Goal: Obtain resource: Download file/media

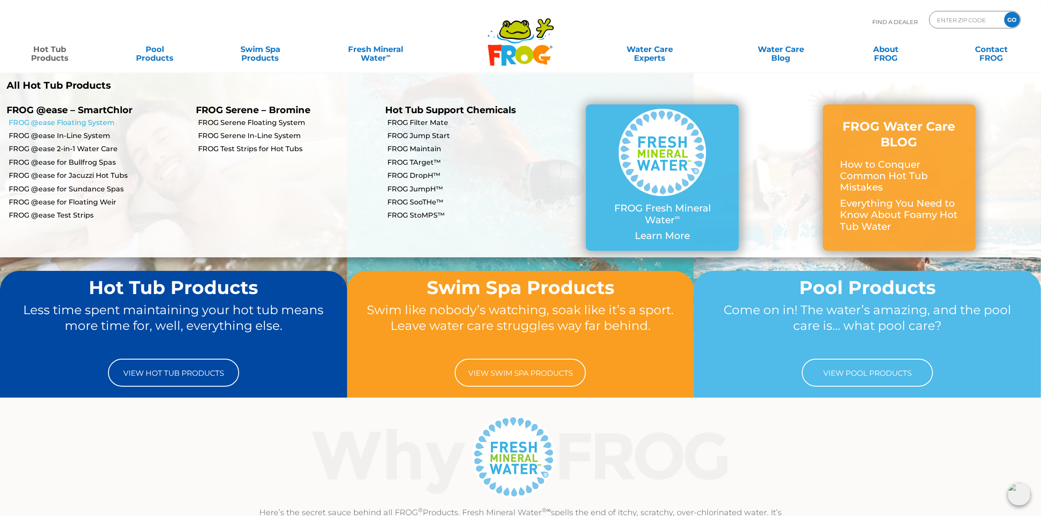
click at [67, 120] on link "FROG @ease Floating System" at bounding box center [99, 123] width 181 height 10
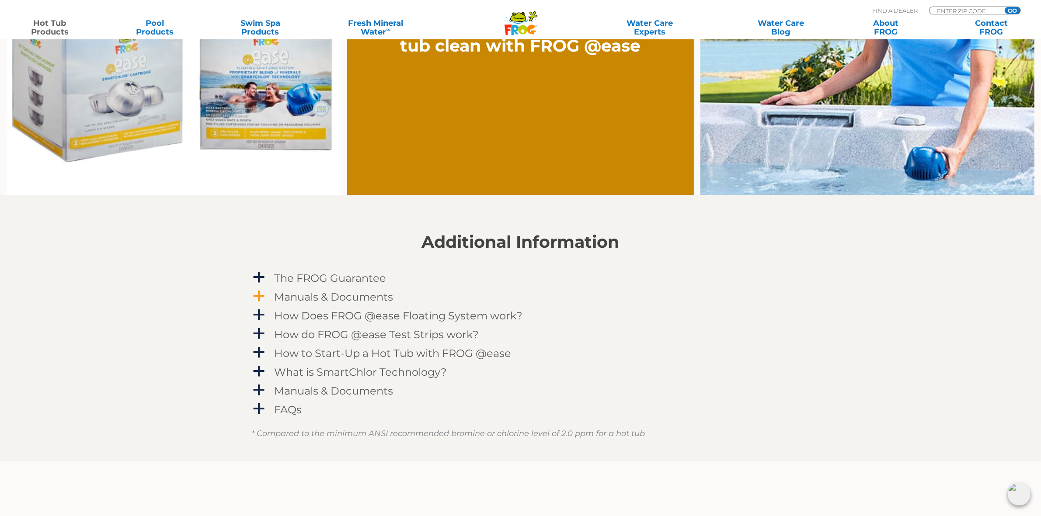
scroll to position [820, 0]
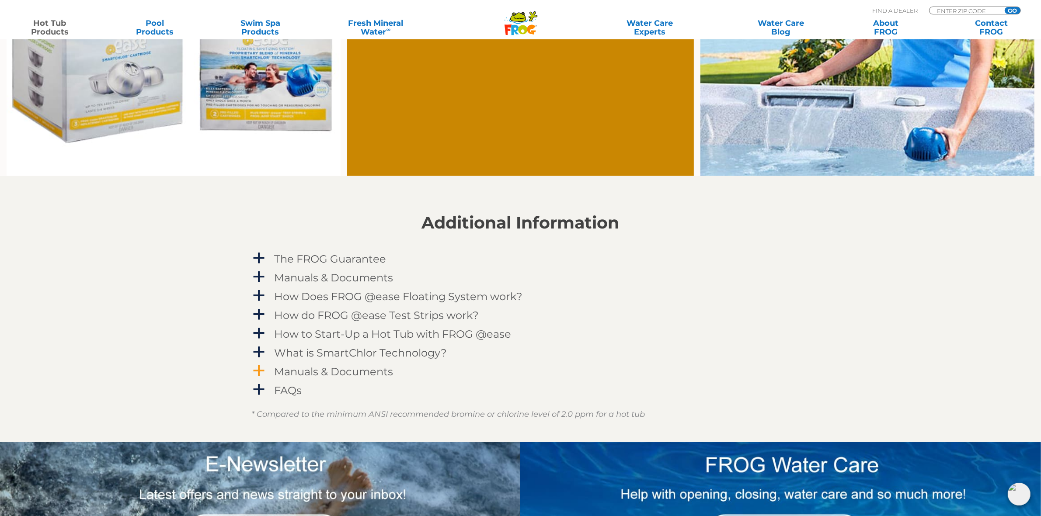
click at [338, 375] on h4 "Manuals & Documents" at bounding box center [333, 372] width 119 height 12
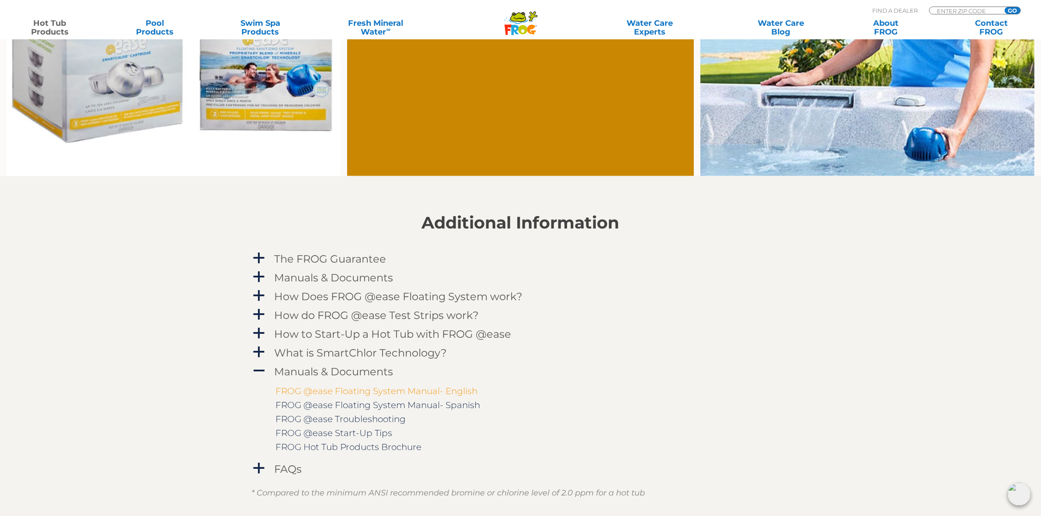
click at [348, 395] on link "FROG @ease Floating System Manual- English" at bounding box center [377, 391] width 202 height 10
click at [525, 22] on icon ".st130{clip-path:url(#SVGID_2_);fill-rule:evenodd;clip-rule:evenodd;fill:#C3CC0…" at bounding box center [521, 23] width 34 height 24
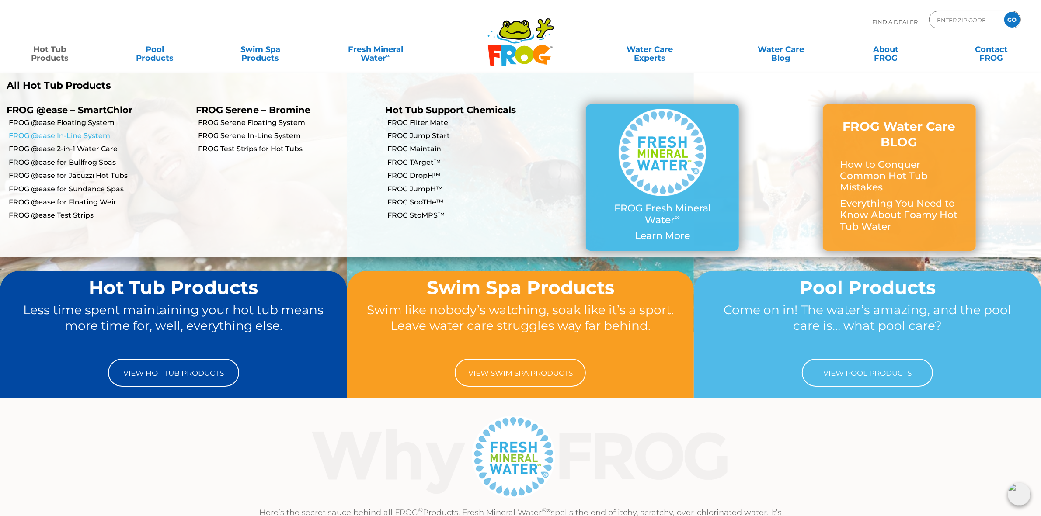
click at [79, 135] on link "FROG @ease In-Line System" at bounding box center [99, 136] width 181 height 10
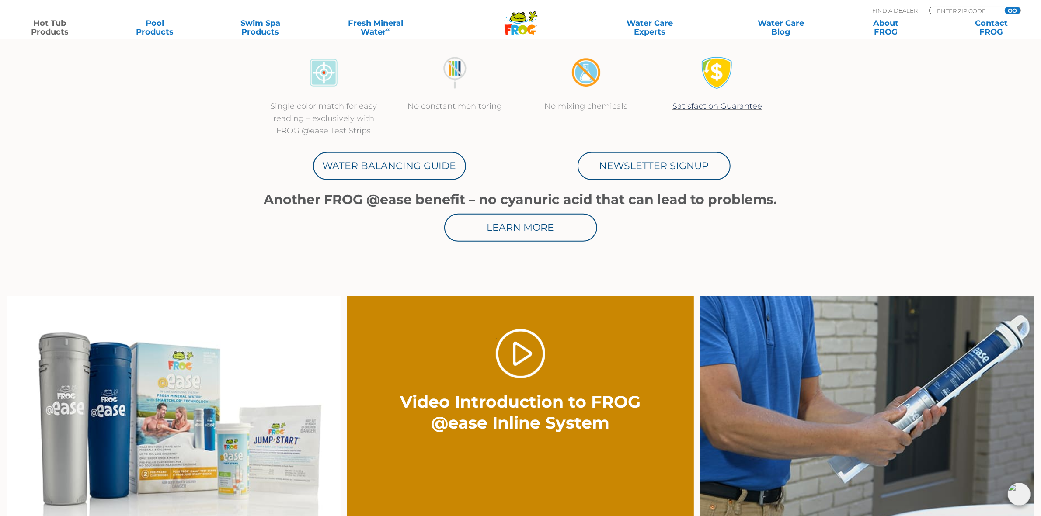
scroll to position [765, 0]
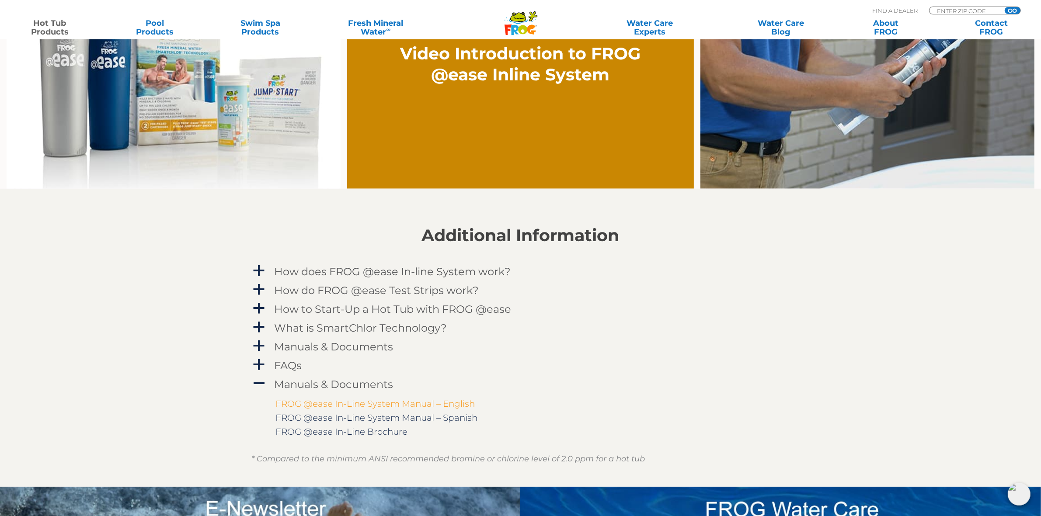
click at [340, 403] on link "FROG @ease In-Line System Manual – English" at bounding box center [375, 404] width 199 height 10
click at [55, 25] on link "Hot Tub Products" at bounding box center [50, 27] width 82 height 17
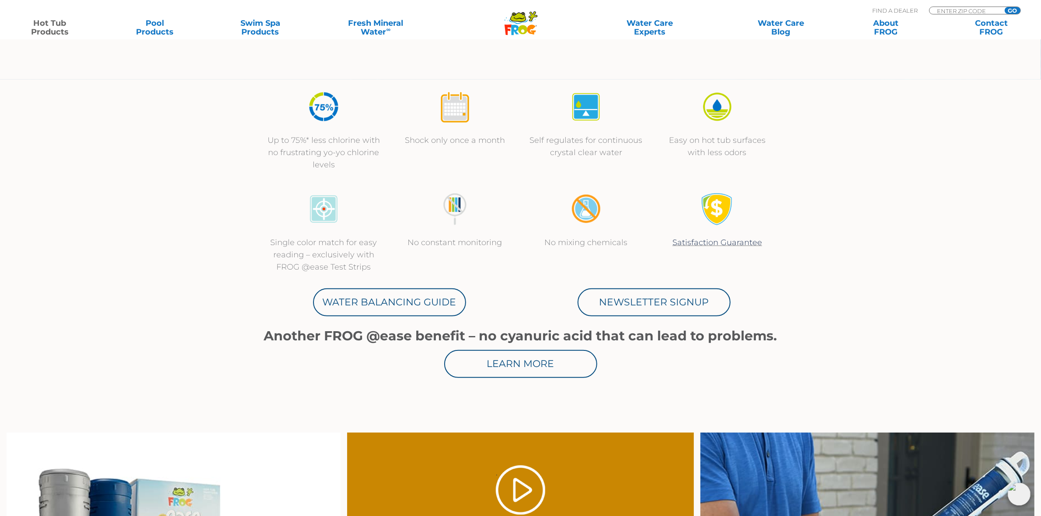
scroll to position [164, 0]
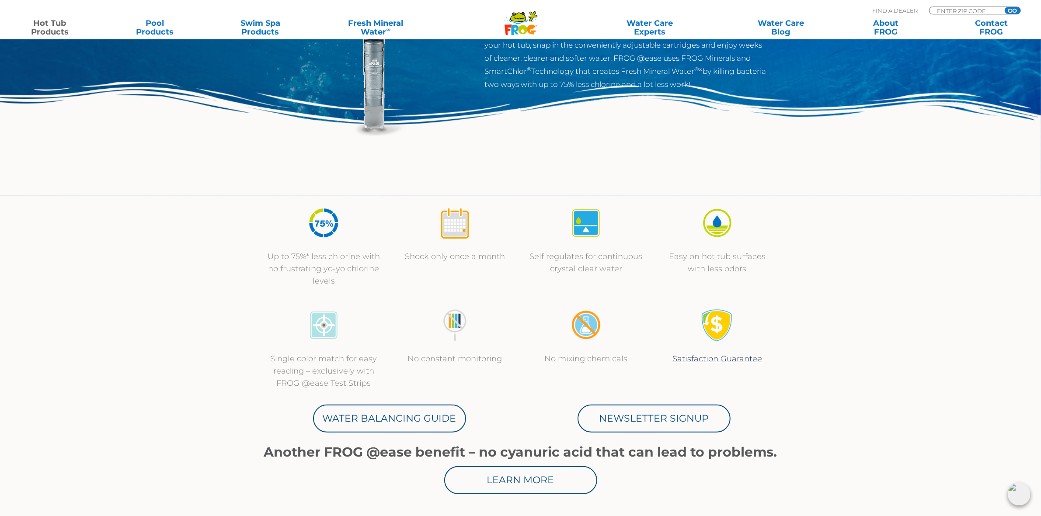
click at [50, 29] on link "Hot Tub Products" at bounding box center [50, 27] width 82 height 17
